Goal: Browse casually: Explore the website without a specific task or goal

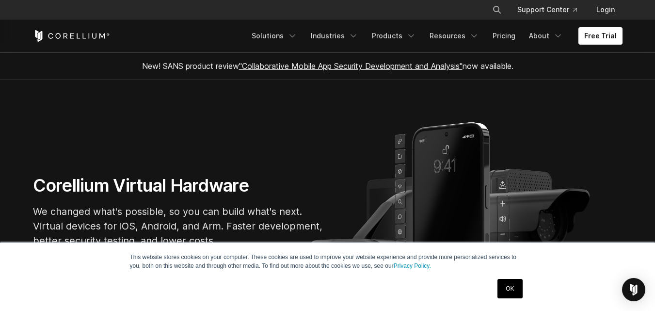
click at [514, 290] on link "OK" at bounding box center [509, 288] width 25 height 19
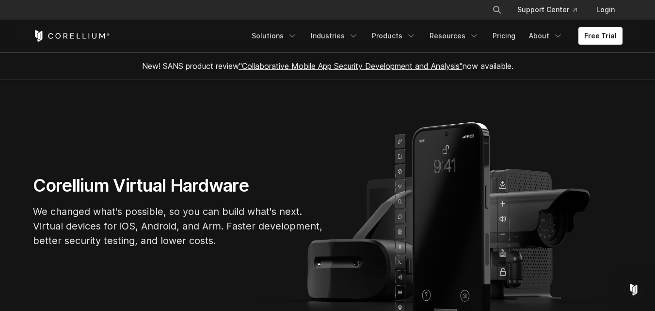
click at [157, 190] on h1 "Corellium Virtual Hardware" at bounding box center [178, 186] width 291 height 22
drag, startPoint x: 102, startPoint y: 155, endPoint x: 196, endPoint y: 164, distance: 94.5
click at [113, 157] on section "Corellium Virtual Hardware We changed what's possible, so you can build what's …" at bounding box center [327, 215] width 655 height 271
drag, startPoint x: 196, startPoint y: 164, endPoint x: 179, endPoint y: 168, distance: 17.5
click at [196, 164] on section "Corellium Virtual Hardware We changed what's possible, so you can build what's …" at bounding box center [327, 215] width 655 height 271
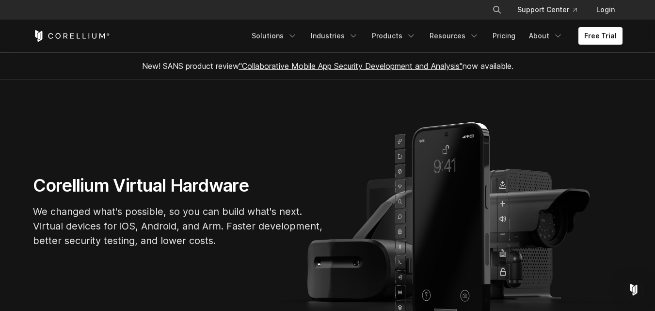
drag, startPoint x: 165, startPoint y: 167, endPoint x: 201, endPoint y: 165, distance: 35.9
click at [165, 166] on section "Corellium Virtual Hardware We changed what's possible, so you can build what's …" at bounding box center [327, 215] width 655 height 271
click at [201, 165] on section "Corellium Virtual Hardware We changed what's possible, so you can build what's …" at bounding box center [327, 215] width 655 height 271
click at [216, 160] on section "Corellium Virtual Hardware We changed what's possible, so you can build what's …" at bounding box center [327, 215] width 655 height 271
click at [172, 153] on section "Corellium Virtual Hardware We changed what's possible, so you can build what's …" at bounding box center [327, 215] width 655 height 271
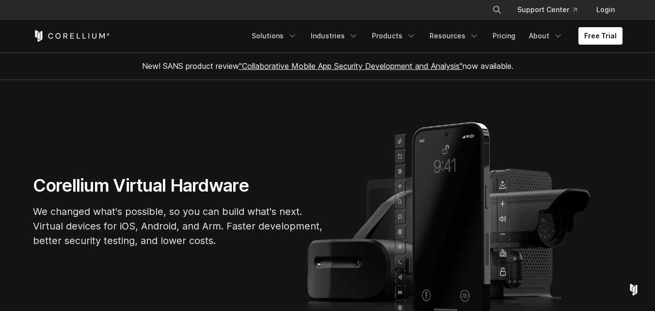
click at [158, 153] on section "Corellium Virtual Hardware We changed what's possible, so you can build what's …" at bounding box center [327, 215] width 655 height 271
click at [145, 156] on section "Corellium Virtual Hardware We changed what's possible, so you can build what's …" at bounding box center [327, 215] width 655 height 271
click at [138, 167] on section "Corellium Virtual Hardware We changed what's possible, so you can build what's …" at bounding box center [327, 215] width 655 height 271
